Goal: Task Accomplishment & Management: Manage account settings

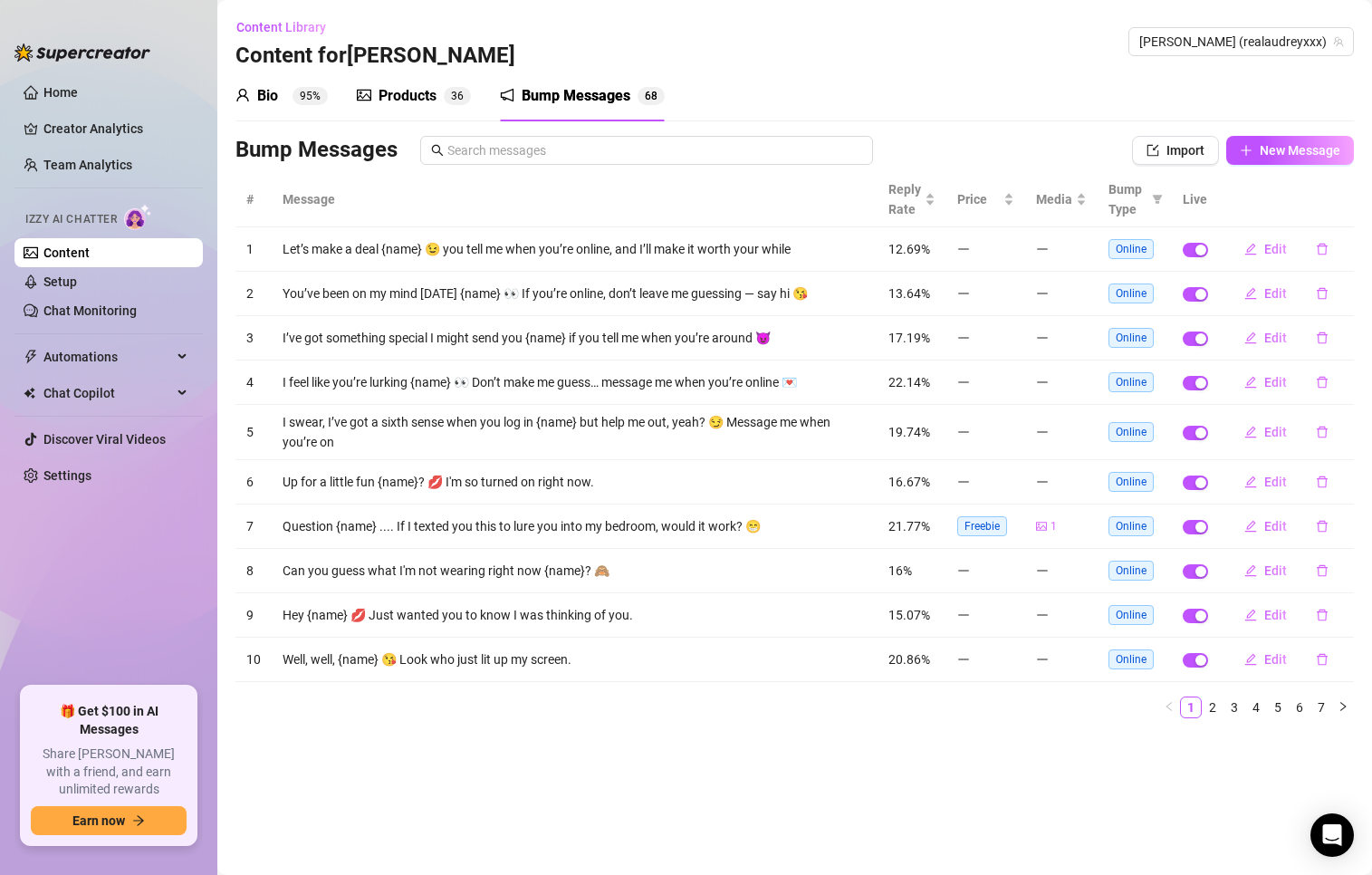
click at [414, 102] on div "Products" at bounding box center [408, 96] width 58 height 22
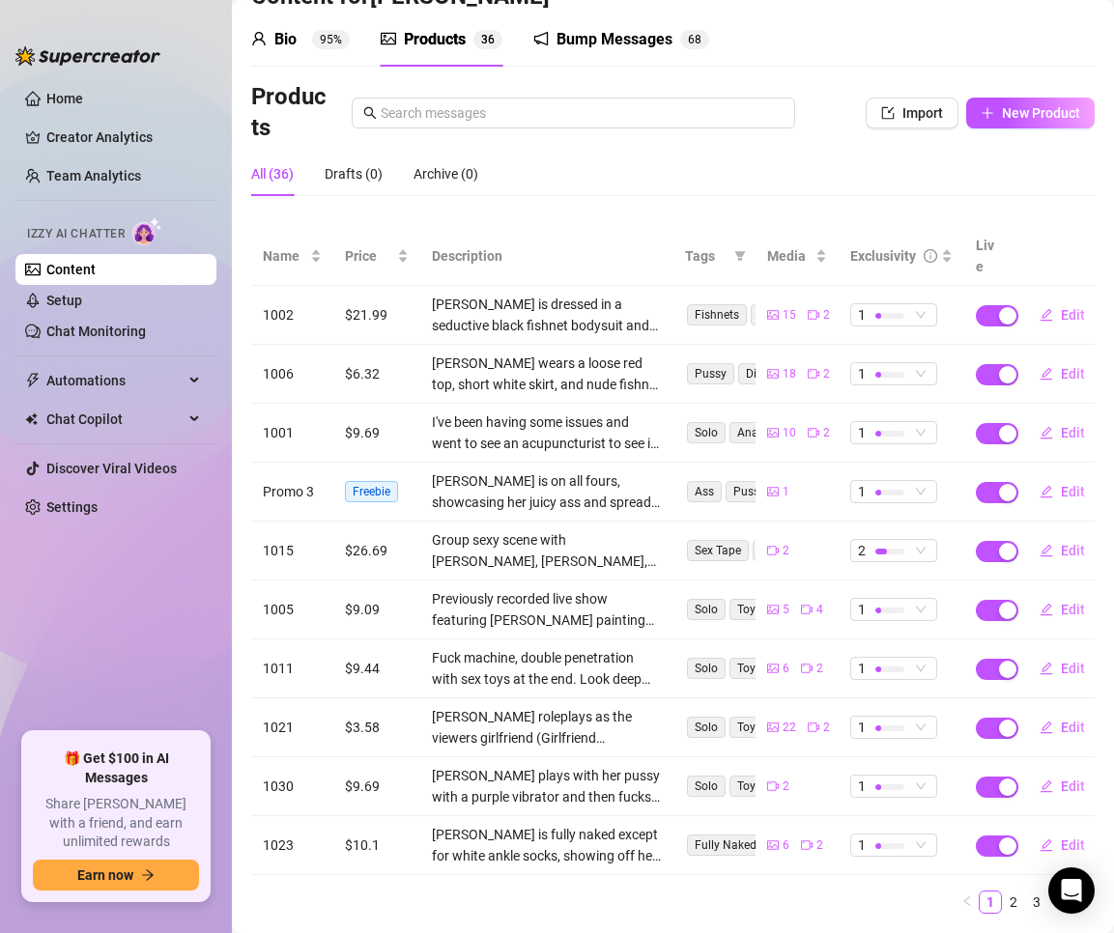
scroll to position [97, 0]
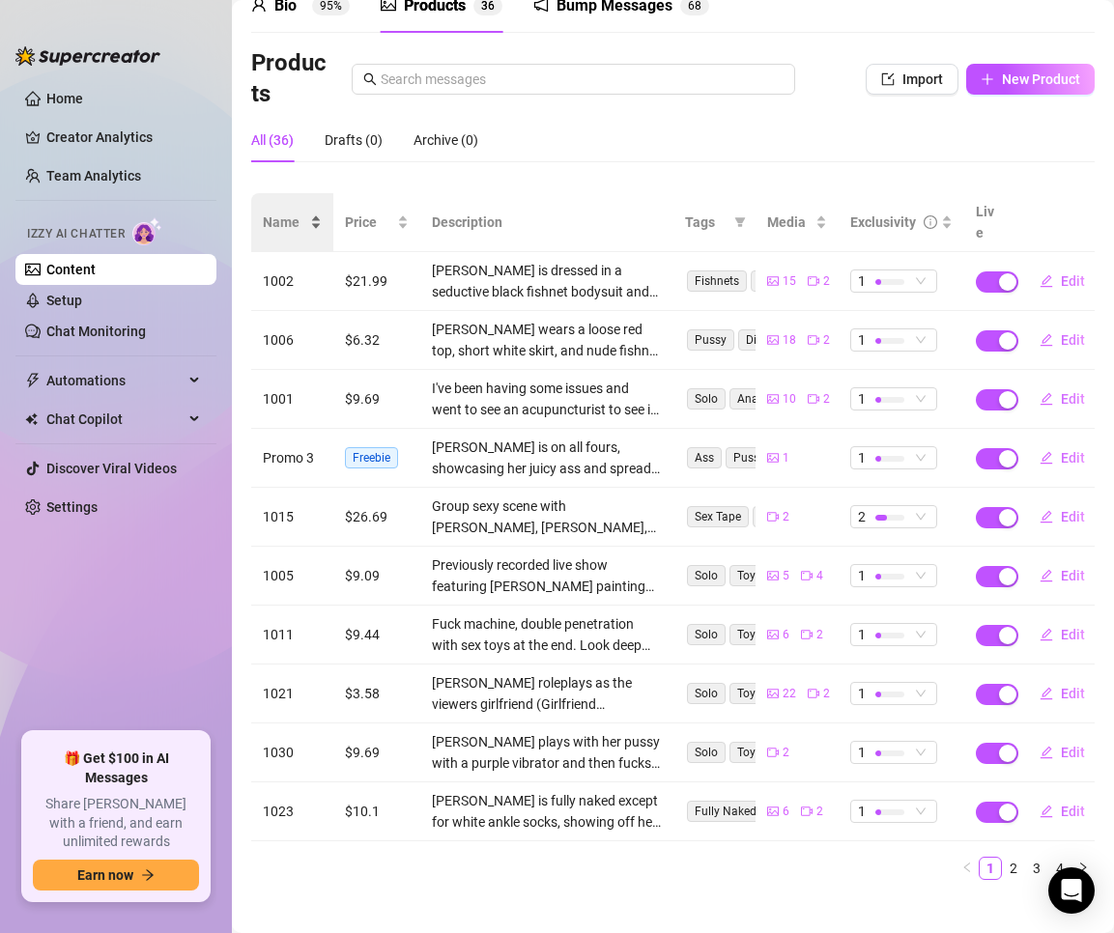
click at [273, 212] on div "Name" at bounding box center [292, 222] width 59 height 21
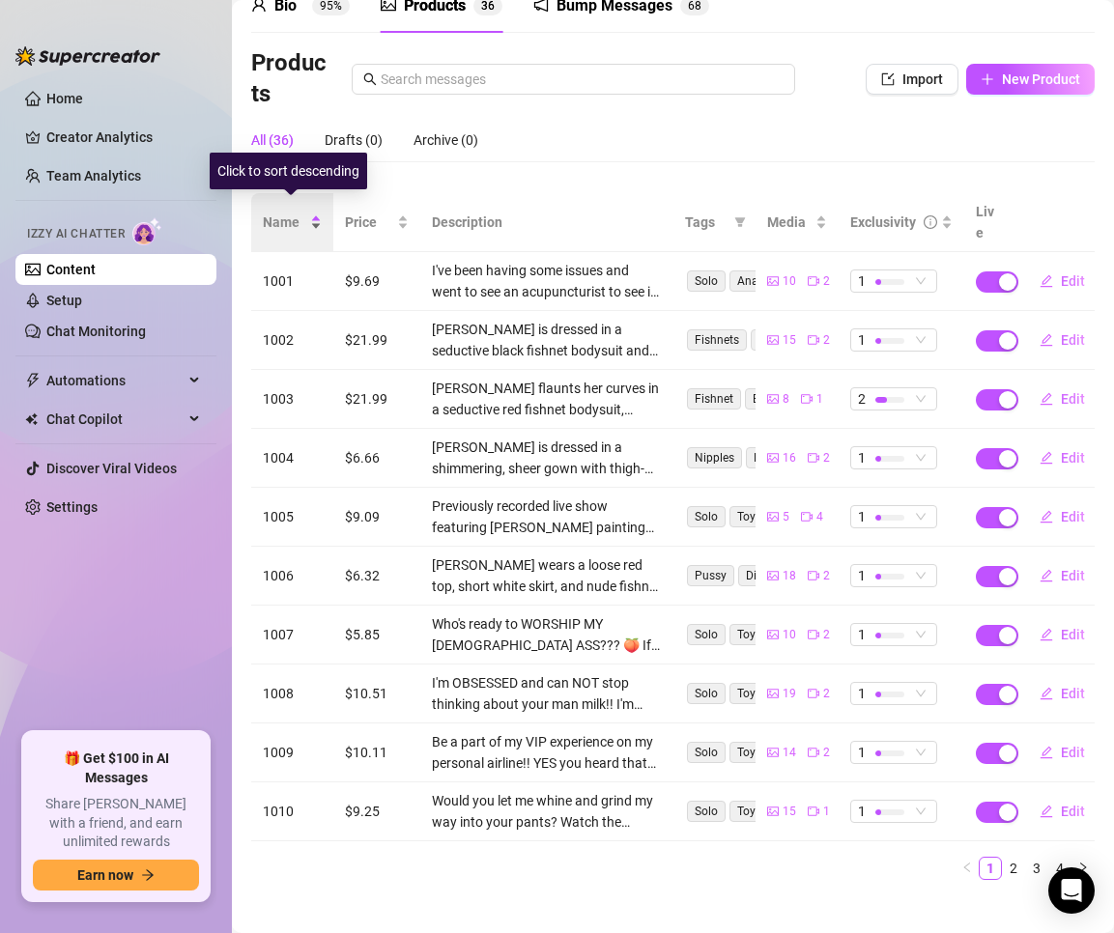
click at [288, 212] on div "Name" at bounding box center [292, 222] width 59 height 21
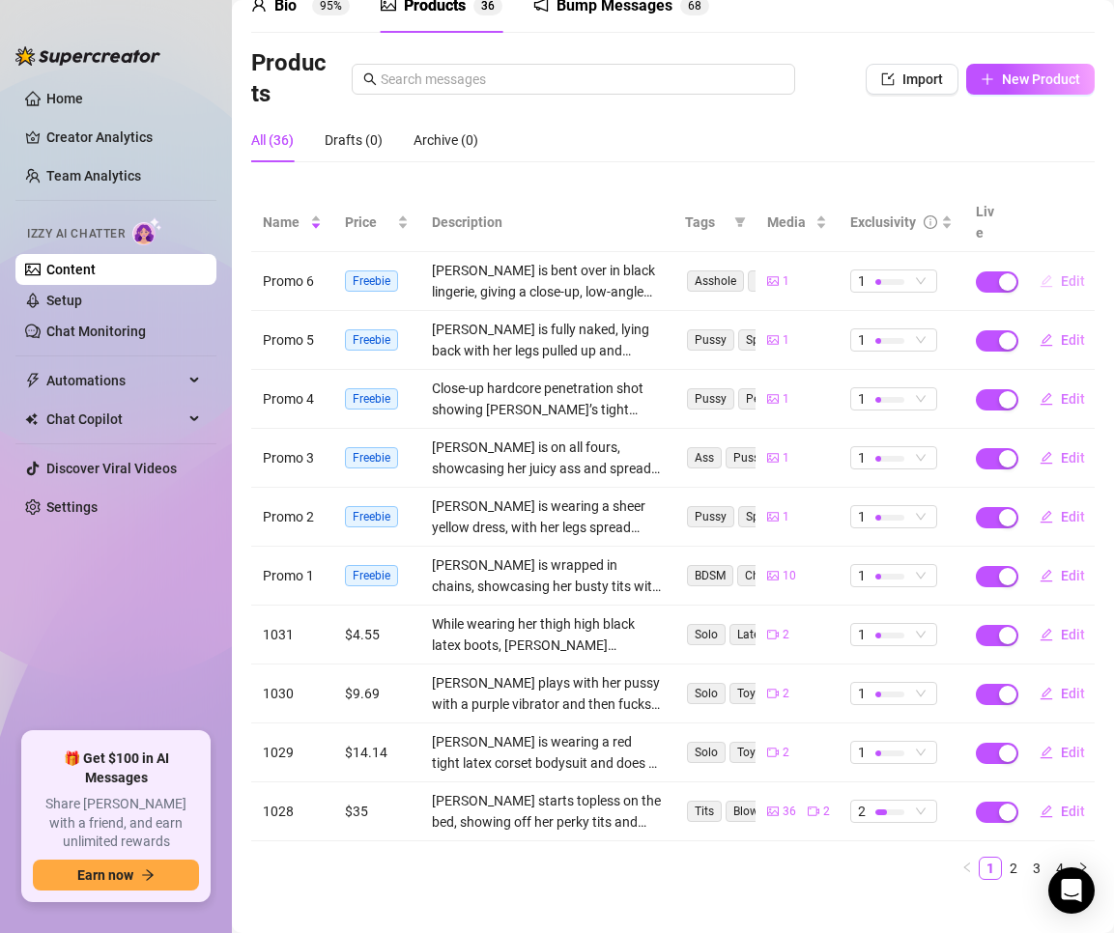
click at [1061, 273] on span "Edit" at bounding box center [1073, 280] width 24 height 15
type textarea "I'm ready for you baby. I want you to slide your cock deep inside my tight wet …"
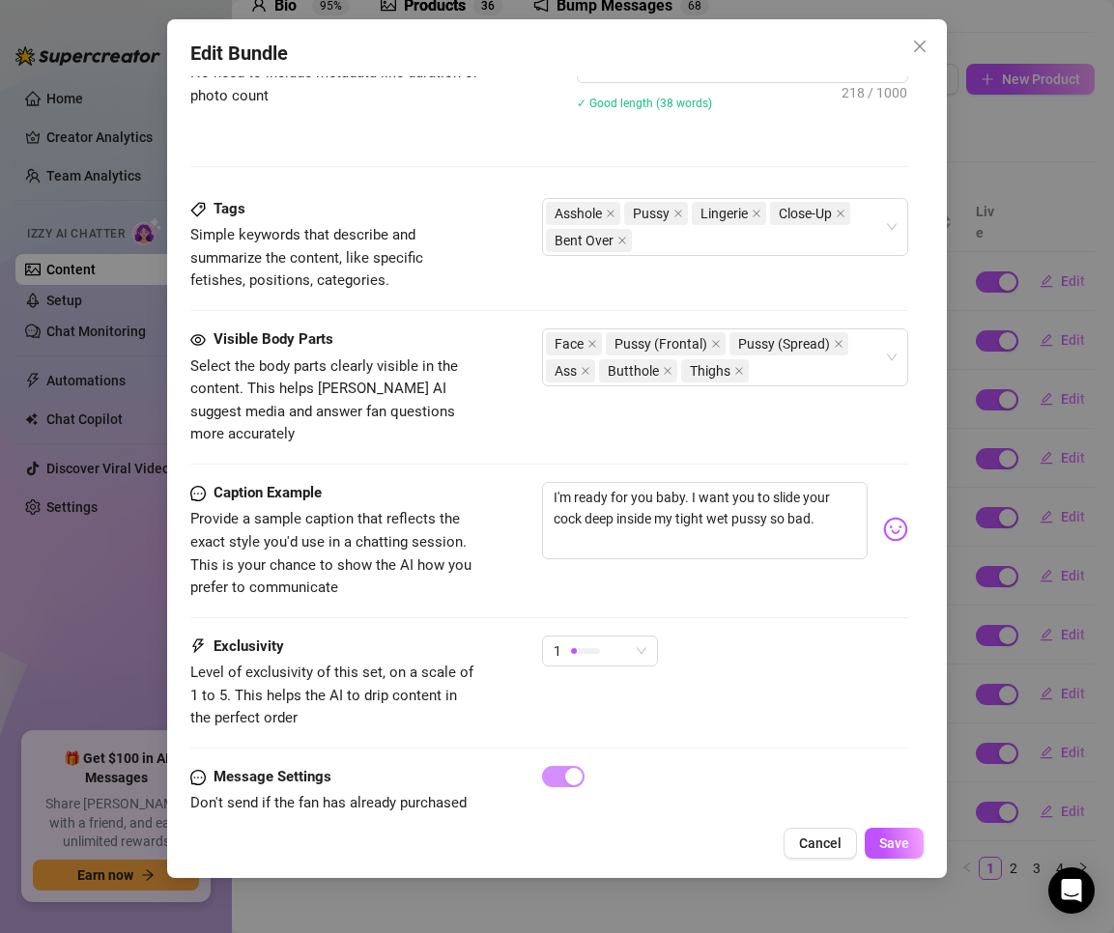
scroll to position [938, 0]
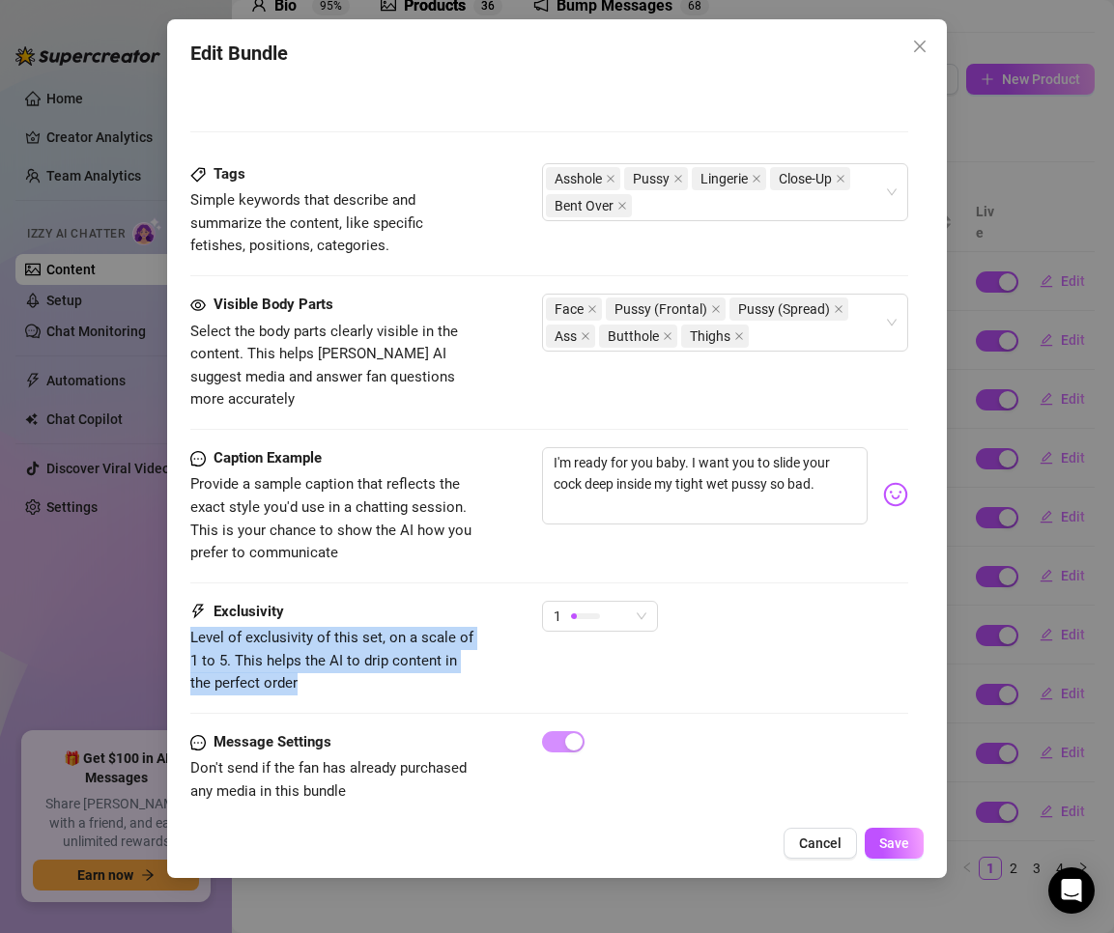
drag, startPoint x: 239, startPoint y: 642, endPoint x: 185, endPoint y: 615, distance: 59.6
click at [185, 615] on div "Edit Bundle Account [PERSON_NAME] (@realaudreyxxx) Name Name is for your intern…" at bounding box center [557, 448] width 780 height 859
copy span "Level of exclusivity of this set, on a scale of 1 to 5. This helps the AI to dr…"
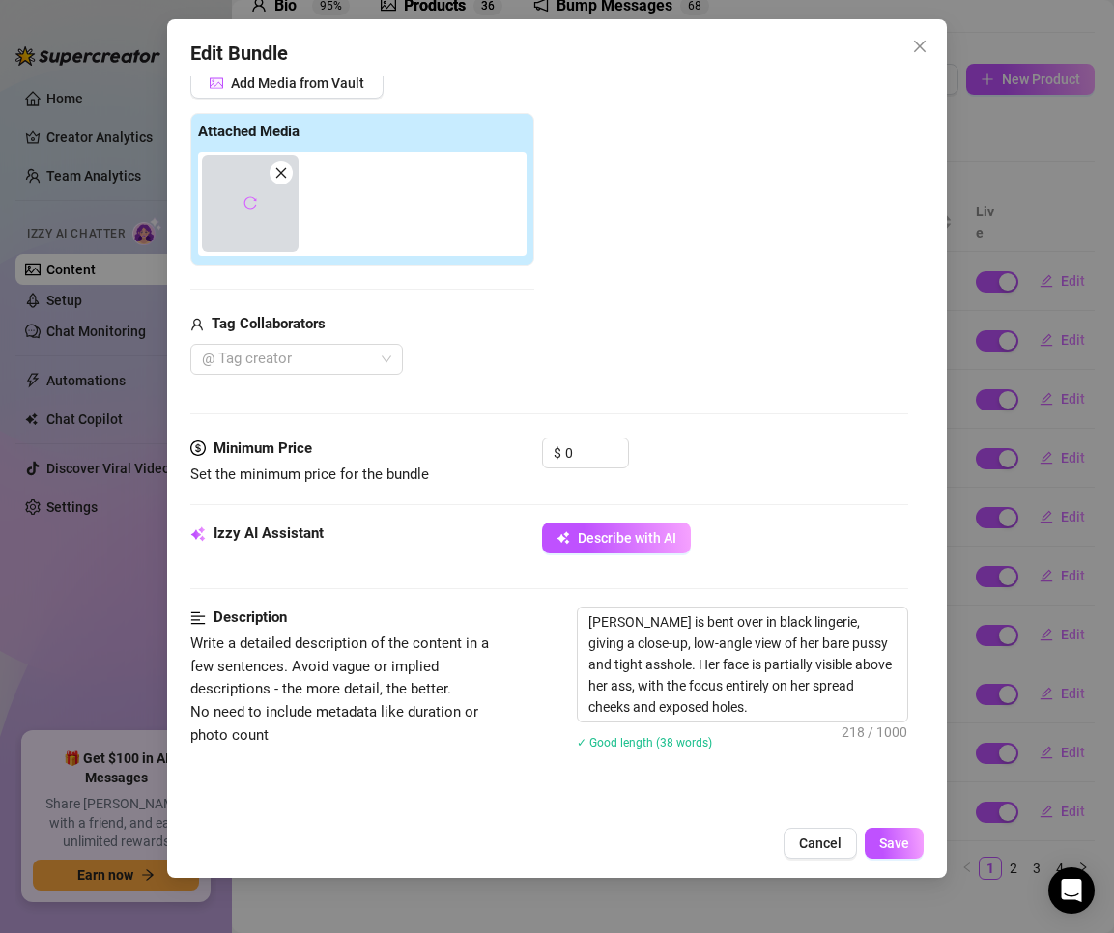
scroll to position [69, 0]
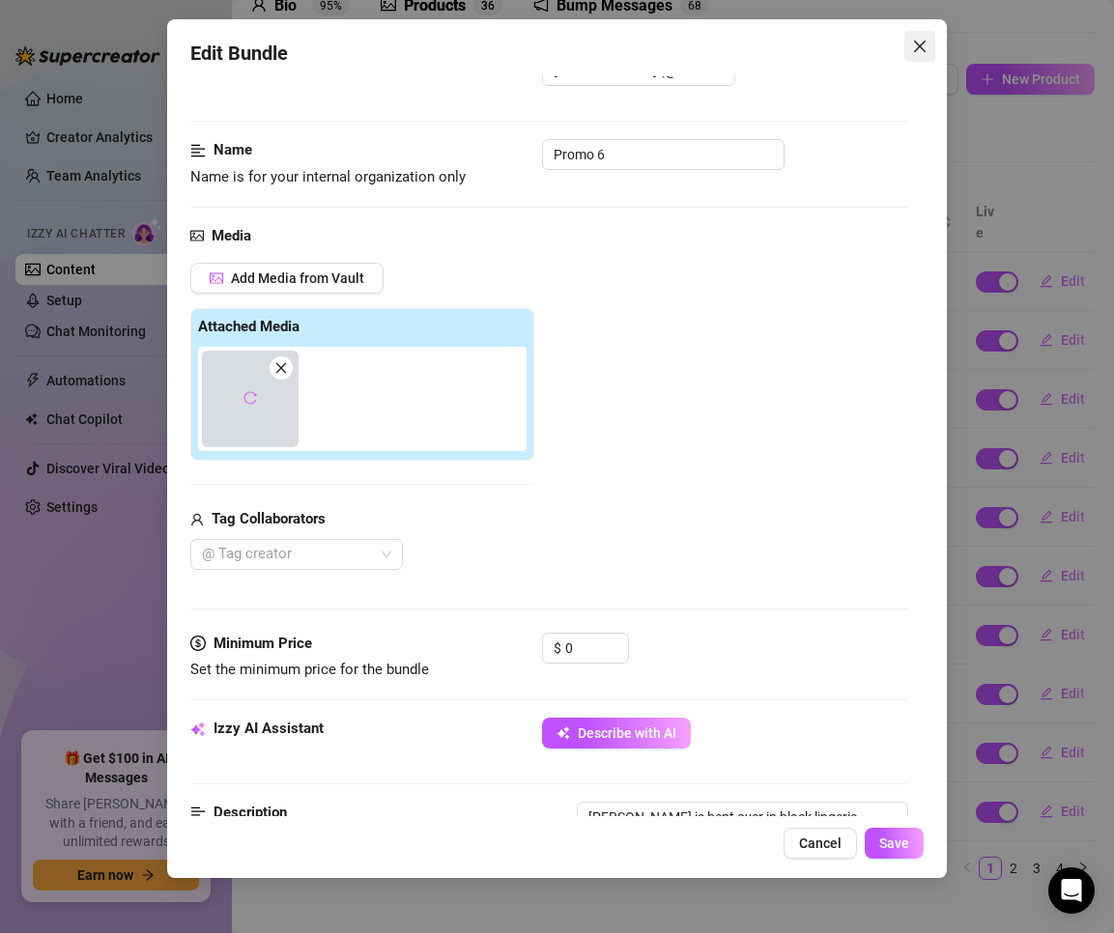
click at [922, 41] on icon "close" at bounding box center [919, 46] width 15 height 15
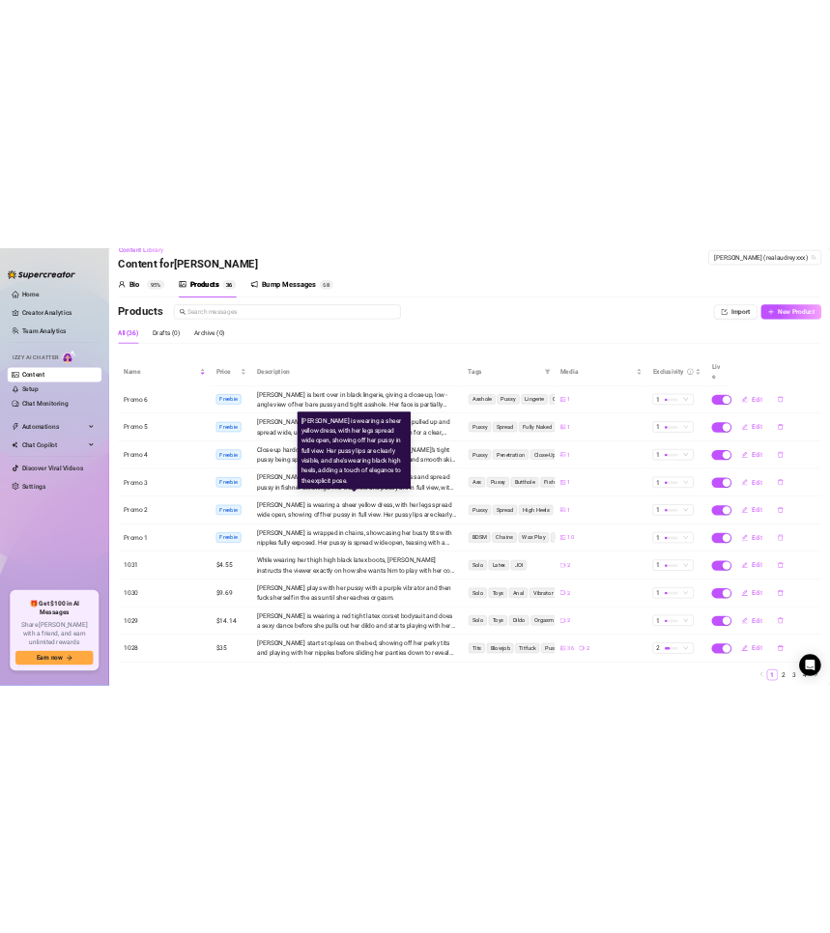
scroll to position [0, 0]
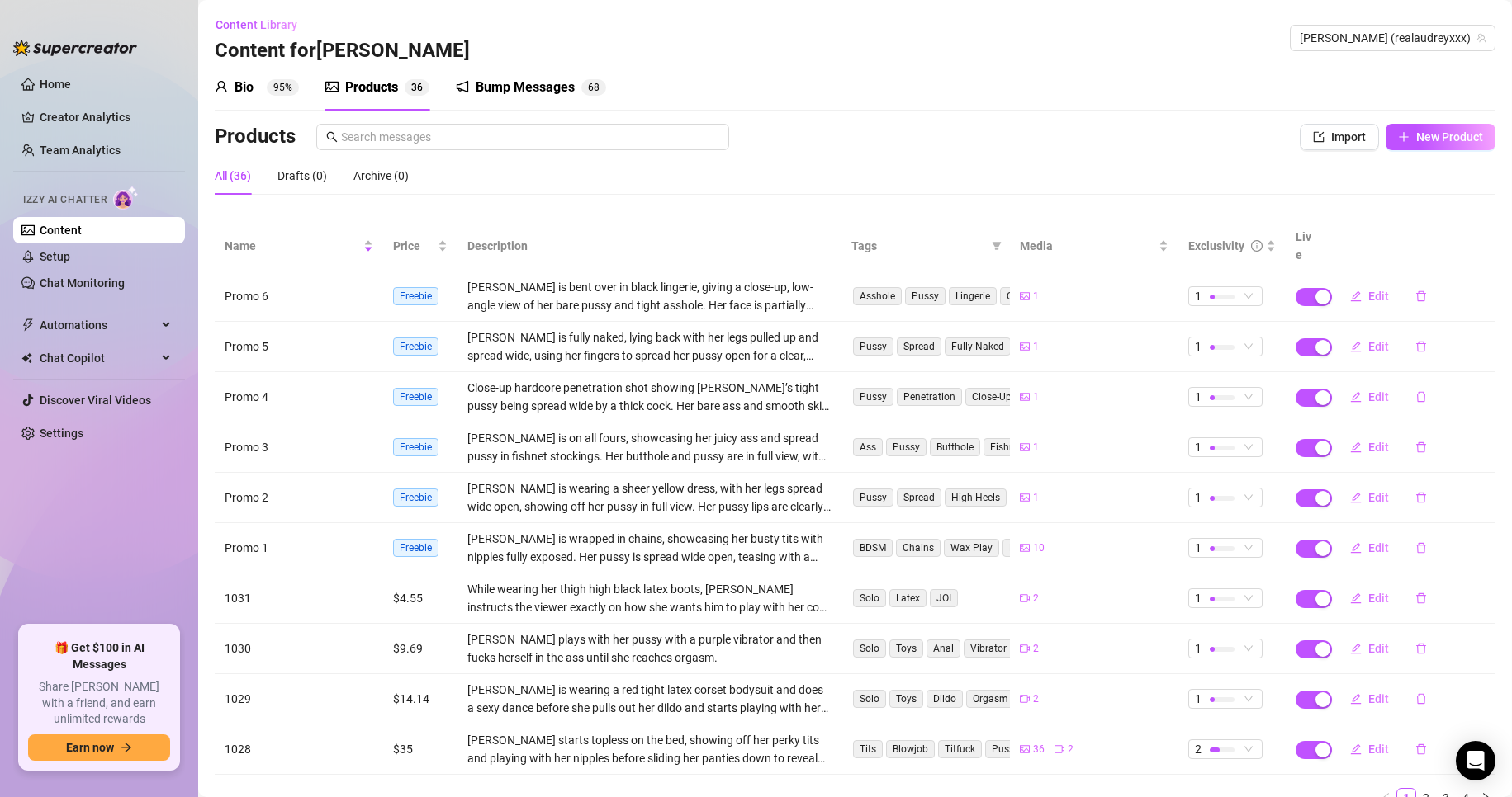
click at [487, 91] on div "Bump Messages" at bounding box center [525, 87] width 99 height 20
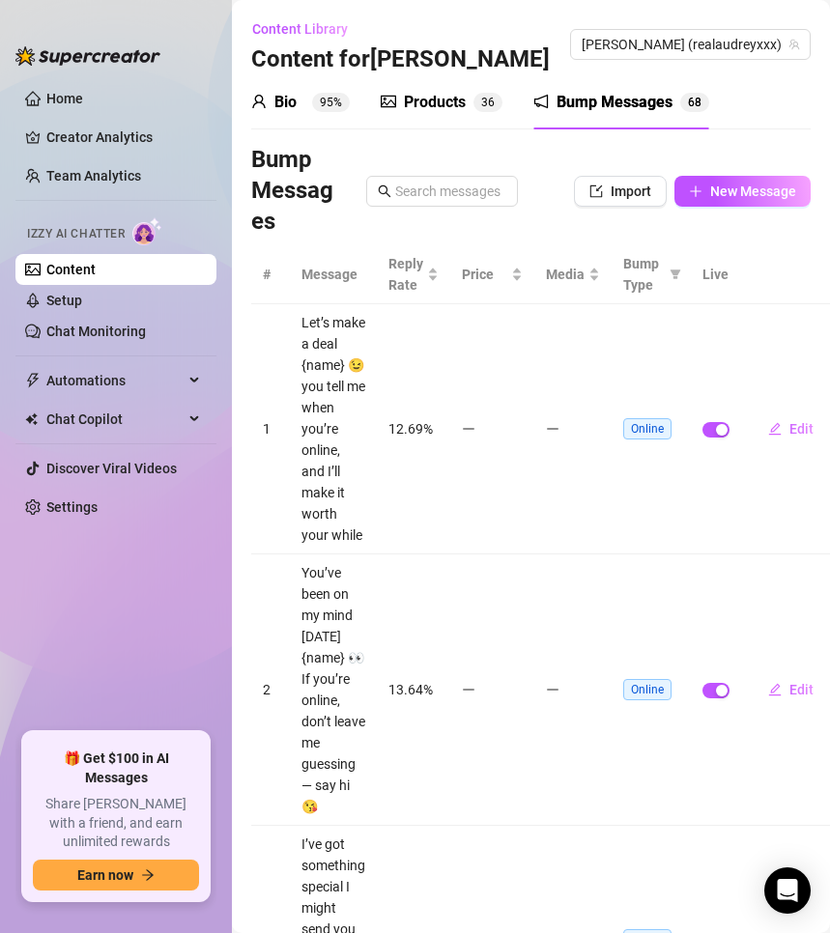
click at [582, 96] on div "Bump Messages" at bounding box center [614, 102] width 116 height 23
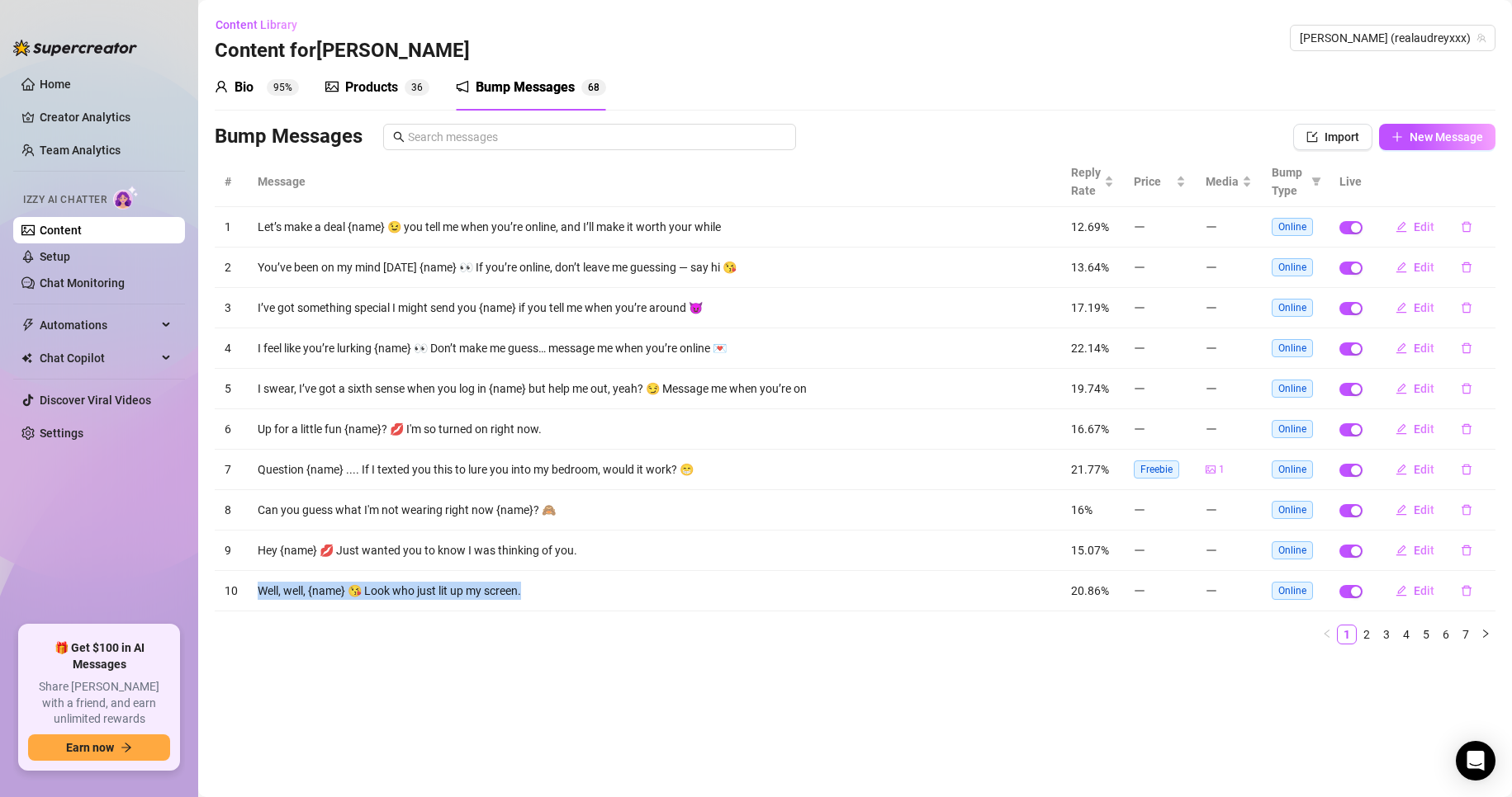
drag, startPoint x: 247, startPoint y: 588, endPoint x: 580, endPoint y: 593, distance: 333.0
click at [580, 593] on td "Well, well, {name} 😘 Look who just lit up my screen." at bounding box center [654, 590] width 813 height 40
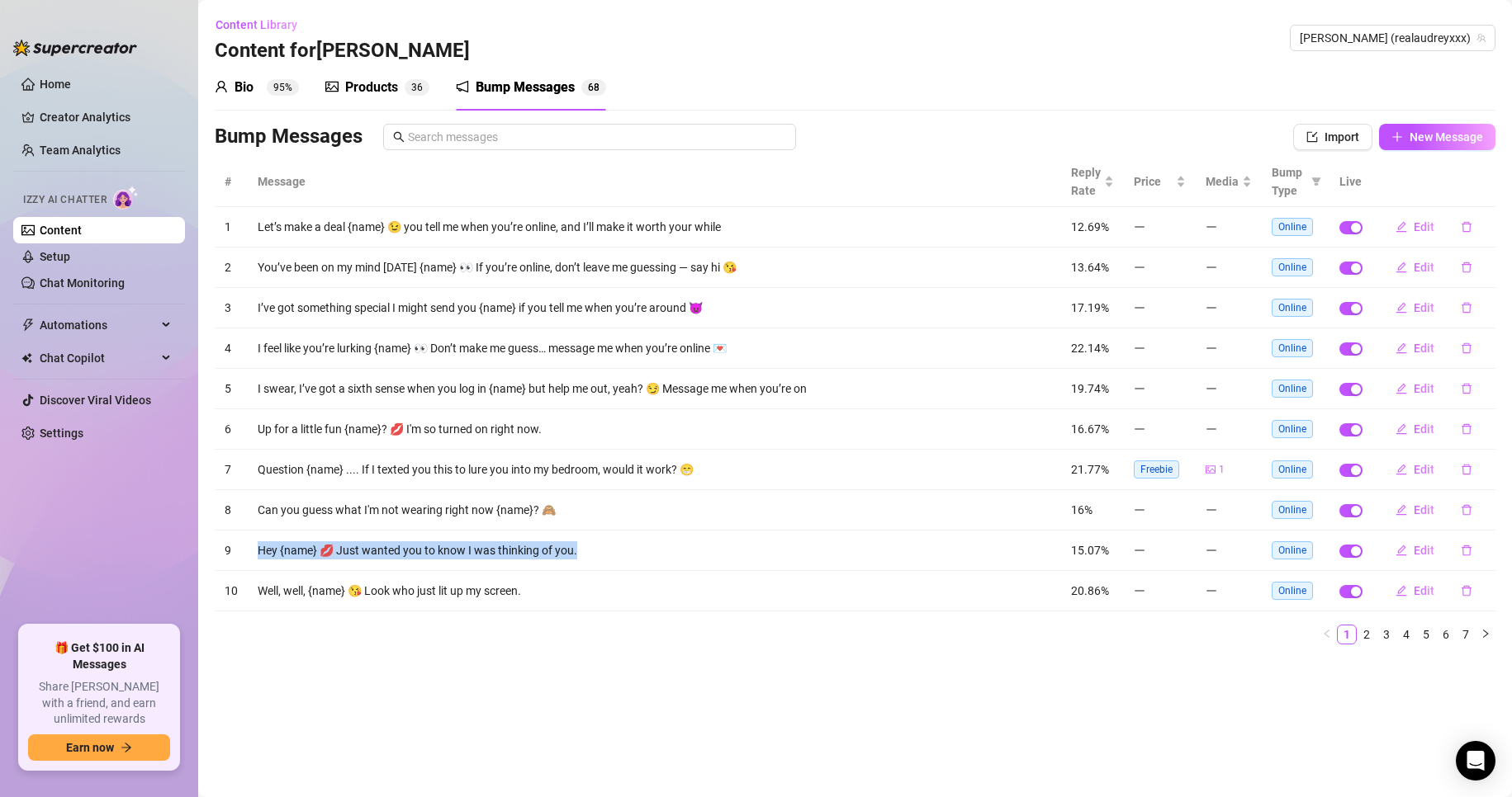
drag, startPoint x: 256, startPoint y: 554, endPoint x: 700, endPoint y: 537, distance: 444.3
click at [700, 537] on td "Hey {name} 💋 Just wanted you to know I was thinking of you." at bounding box center [654, 550] width 813 height 40
copy td "Hey {name} 💋 Just wanted you to know I was thinking of you."
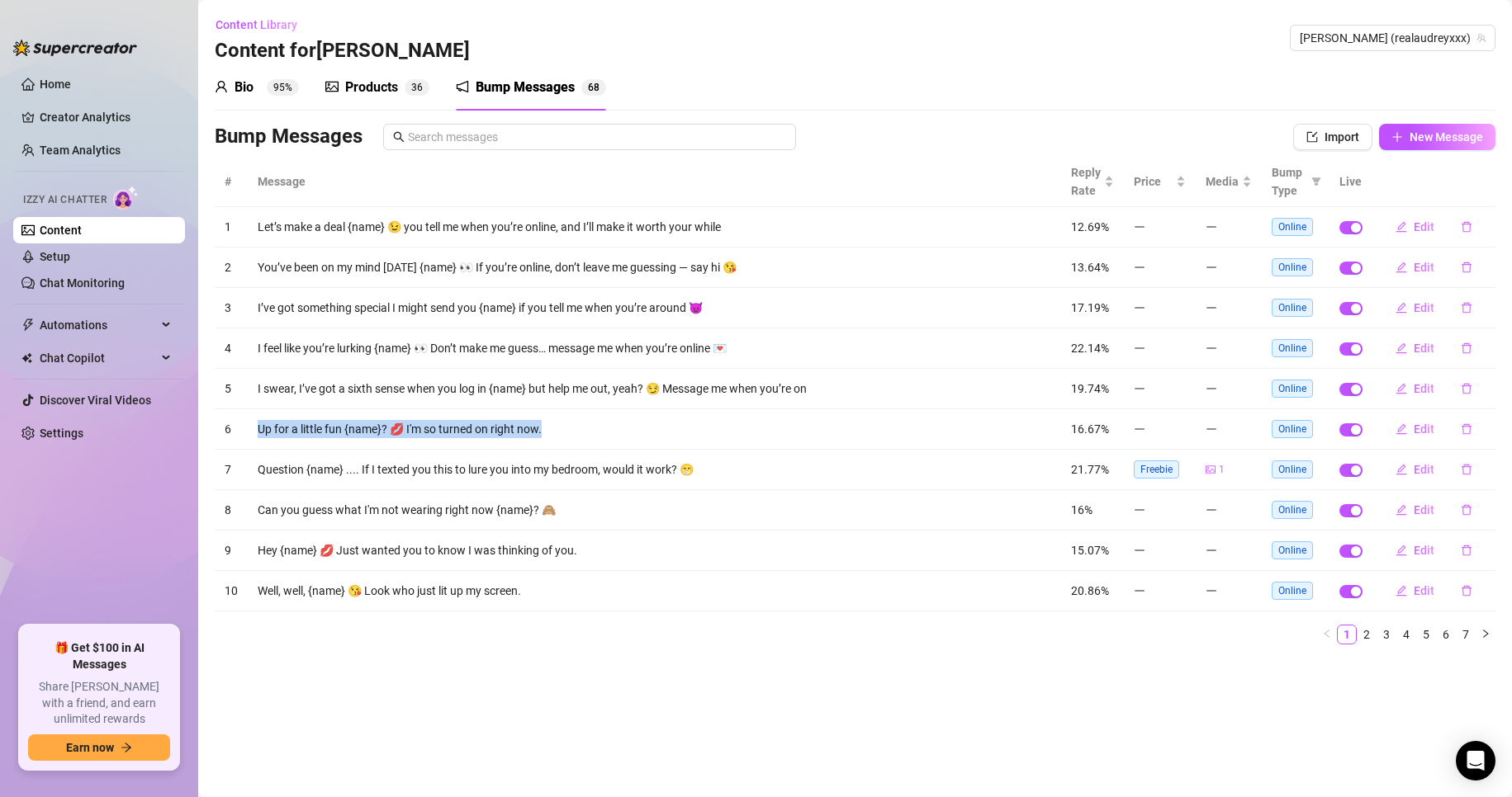
drag, startPoint x: 243, startPoint y: 438, endPoint x: 553, endPoint y: 436, distance: 310.0
click at [553, 436] on tr "6 Up for a little fun {name}? 💋 I'm so turned on right now. 16.67% Online Edit" at bounding box center [855, 429] width 1280 height 40
copy tr "Up for a little fun {name}? 💋 I'm so turned on right now."
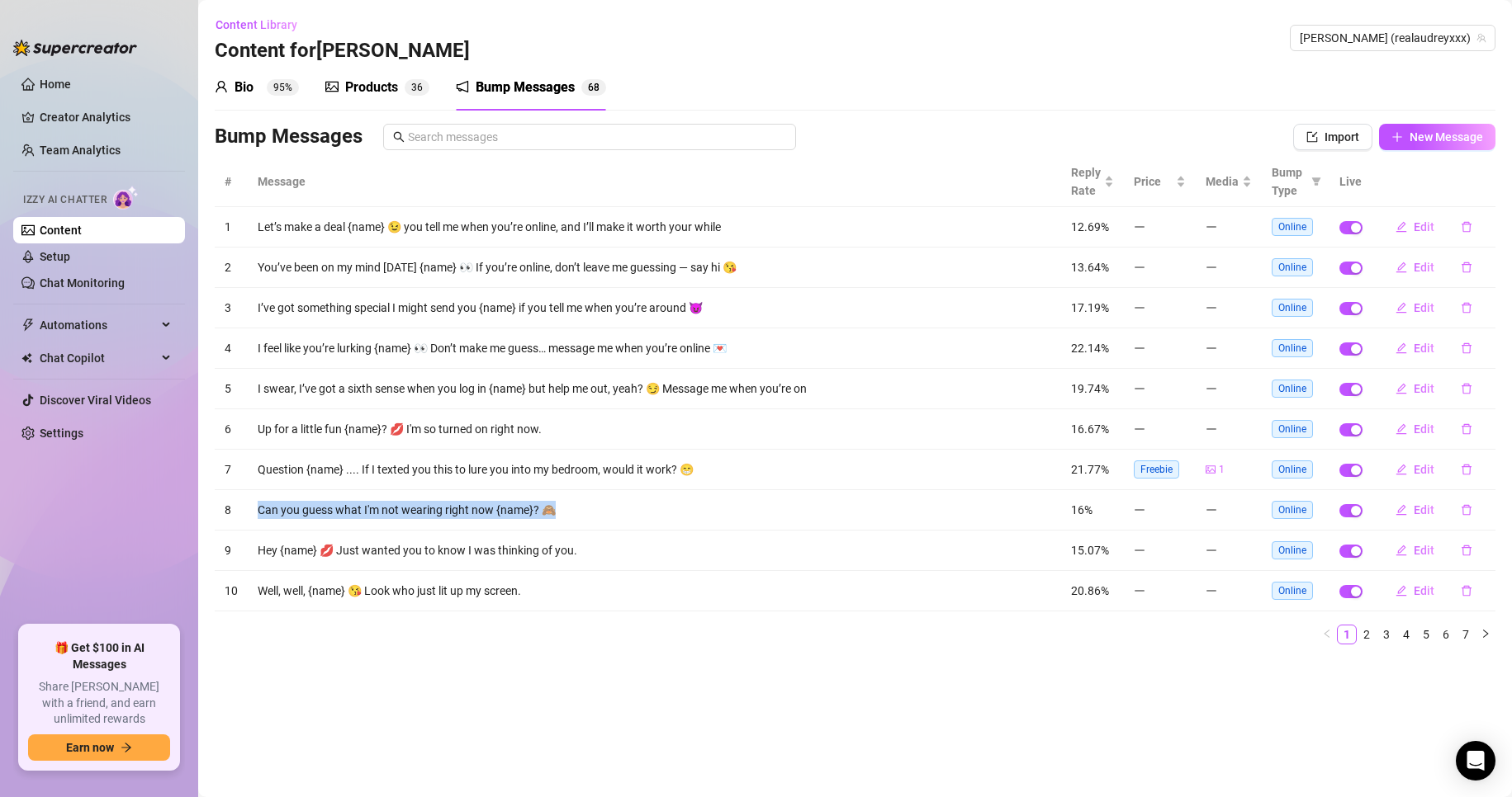
drag, startPoint x: 243, startPoint y: 511, endPoint x: 499, endPoint y: 513, distance: 256.0
click at [667, 519] on tr "8 Can you guess what I'm not wearing right now {name}? 🙈 16% Online Edit" at bounding box center [855, 510] width 1280 height 40
copy tr "Can you guess what I'm not wearing right now {name}? 🙈"
click at [298, 658] on main "Content Library Content for [PERSON_NAME] [PERSON_NAME] (realaudreyxxx) Bio 95%…" at bounding box center [855, 398] width 1314 height 797
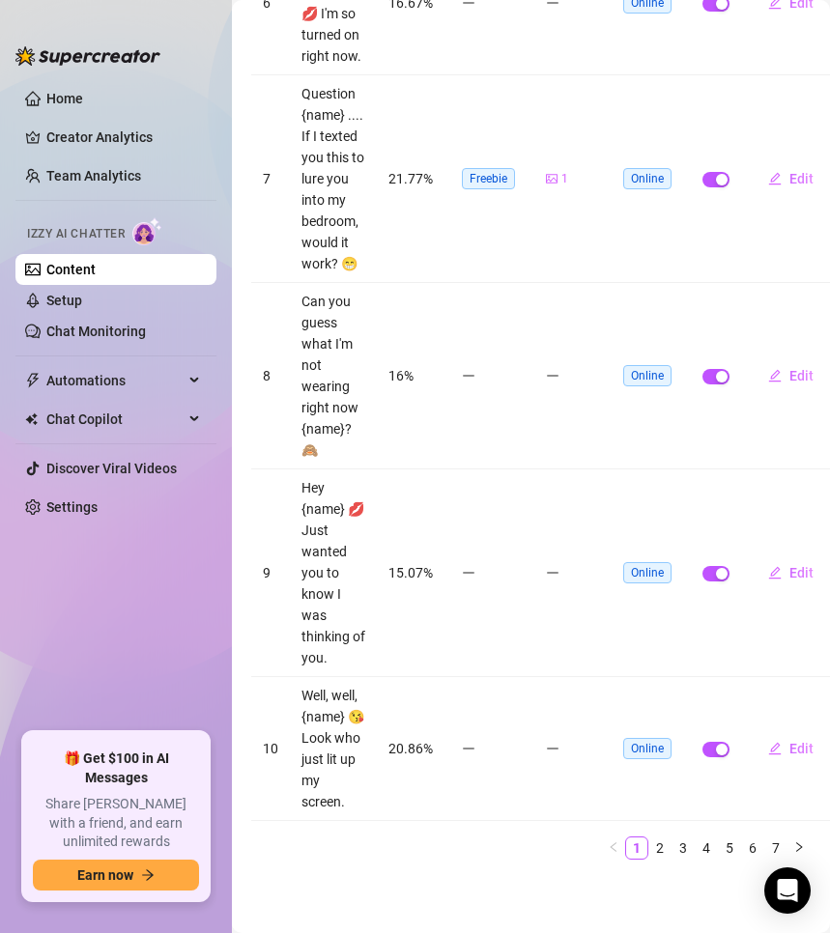
scroll to position [1457, 0]
